Goal: Task Accomplishment & Management: Complete application form

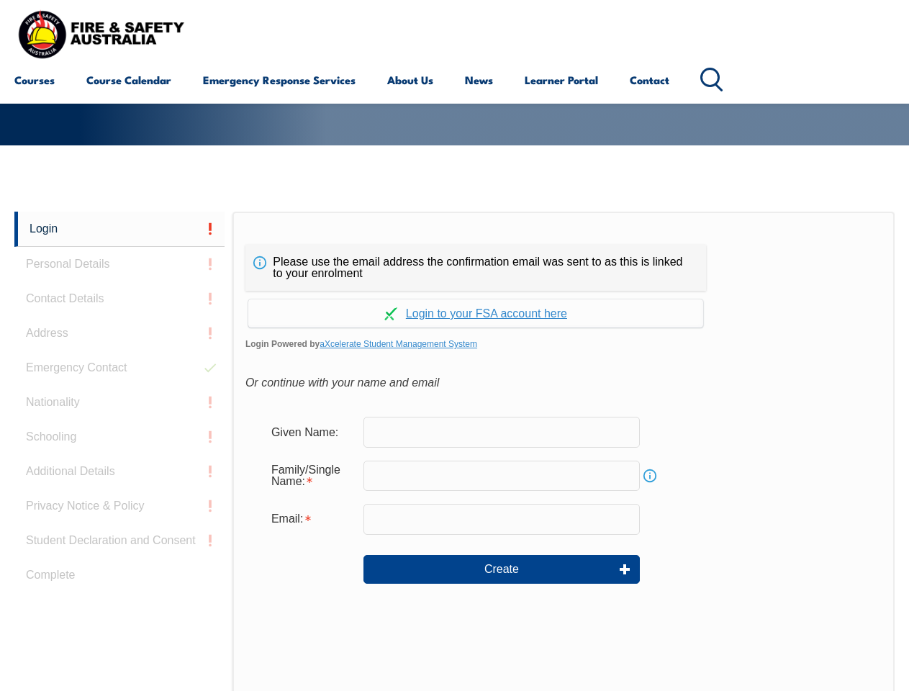
click at [454, 233] on div "Please use the email address the confirmation email was sent to as this is link…" at bounding box center [564, 514] width 662 height 604
click at [454, 451] on form "Given Name: Family/Single Name: Info Email: Create" at bounding box center [564, 510] width 636 height 216
click at [120, 229] on link "Login" at bounding box center [119, 229] width 210 height 35
click at [120, 264] on div "Login Personal Details Contact Details Address Emergency Contact Nationality Sc…" at bounding box center [123, 571] width 218 height 719
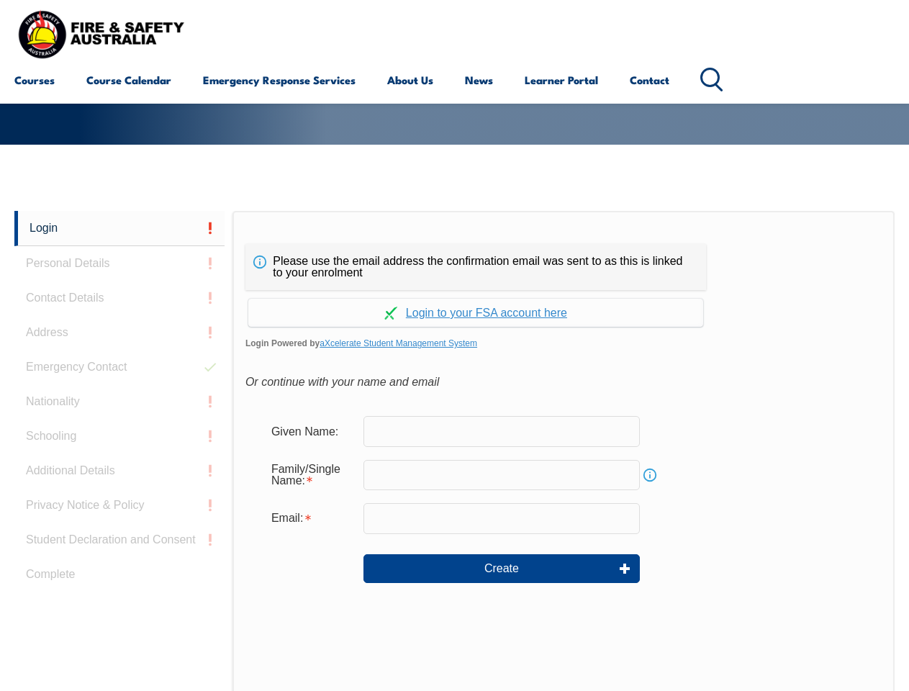
click at [120, 299] on div "Login Personal Details Contact Details Address Emergency Contact Nationality Sc…" at bounding box center [123, 570] width 218 height 719
click at [120, 333] on div "Login Personal Details Contact Details Address Emergency Contact Nationality Sc…" at bounding box center [123, 570] width 218 height 719
click at [120, 368] on div "Login Personal Details Contact Details Address Emergency Contact Nationality Sc…" at bounding box center [123, 570] width 218 height 719
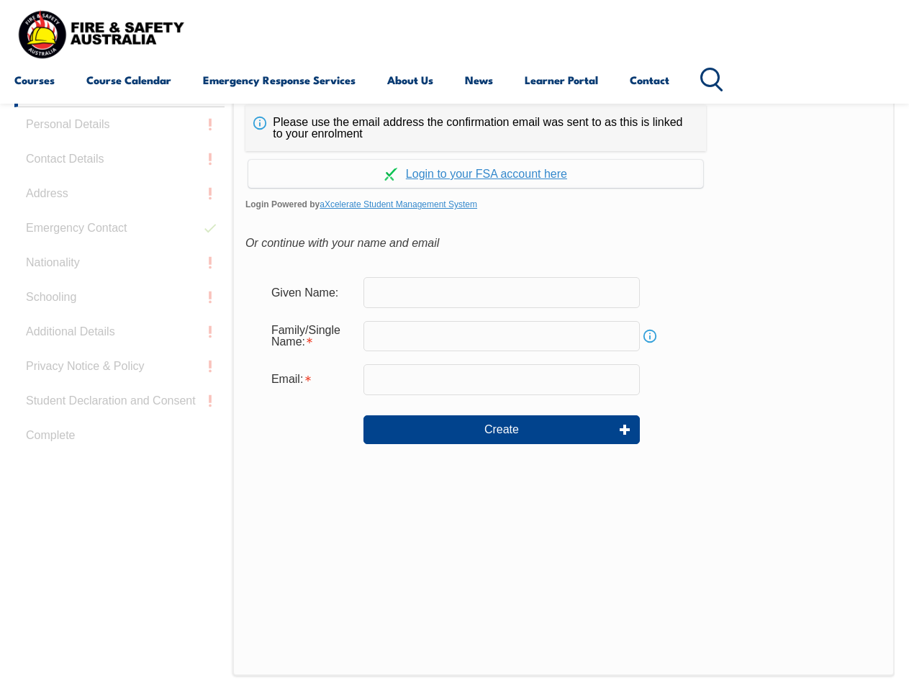
click at [120, 402] on div "Login Personal Details Contact Details Address Emergency Contact Nationality Sc…" at bounding box center [123, 431] width 218 height 719
click at [120, 437] on div "Login Personal Details Contact Details Address Emergency Contact Nationality Sc…" at bounding box center [123, 431] width 218 height 719
click at [120, 472] on div "Login Personal Details Contact Details Address Emergency Contact Nationality Sc…" at bounding box center [123, 431] width 218 height 719
